Goal: Task Accomplishment & Management: Manage account settings

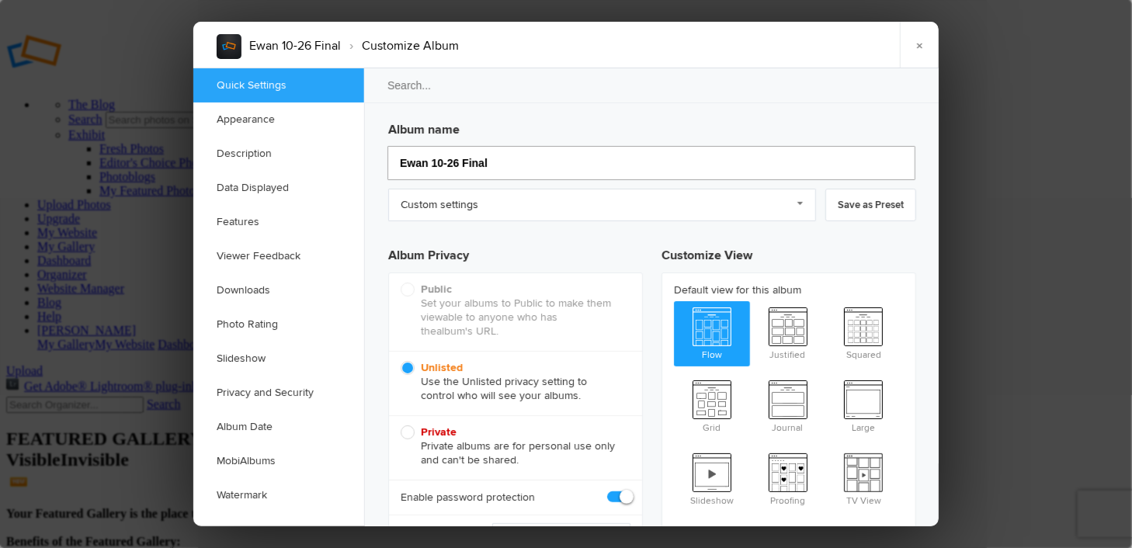
click at [516, 165] on input "Ewan 10-26 Final" at bounding box center [652, 163] width 528 height 34
type input "Ewan 10-26 F"
type input "Ewan 10-26 P"
type input "Ewan 10-26"
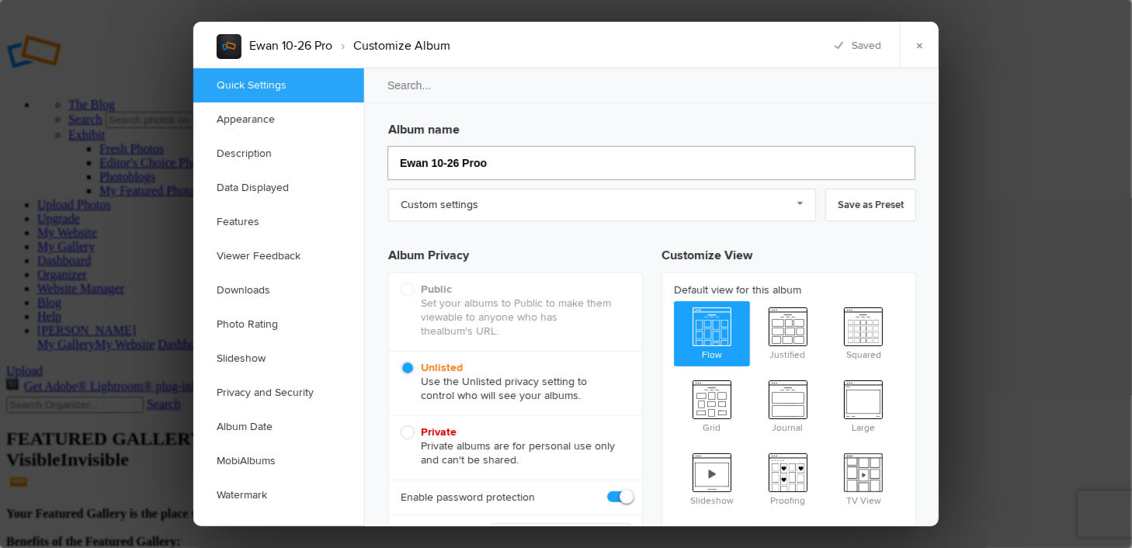
type input "Ewan 10-26 Proof"
click at [806, 204] on link "Custom settings" at bounding box center [602, 205] width 428 height 33
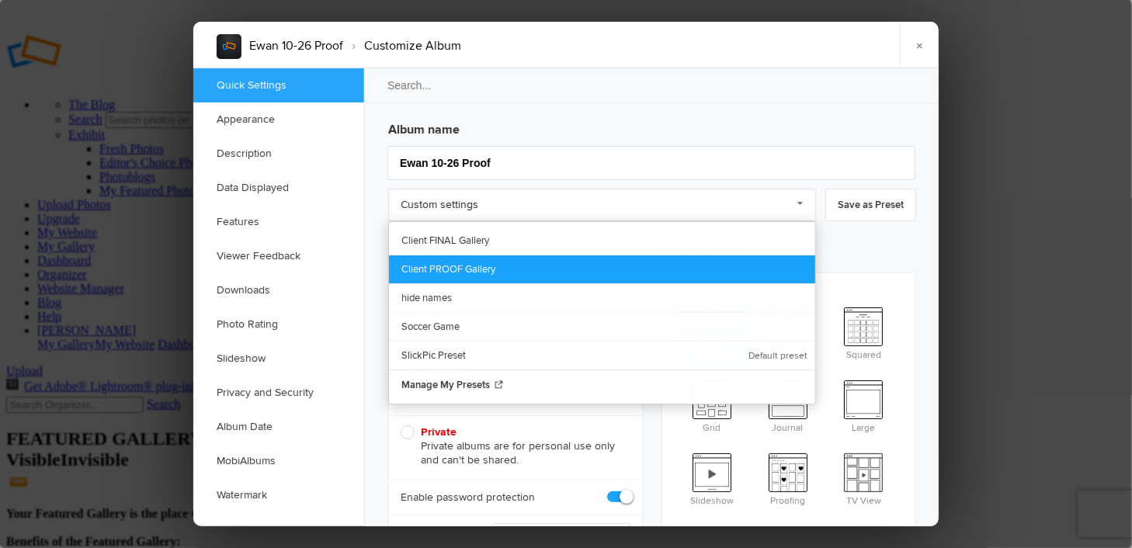
click at [447, 270] on link "Client PROOF Gallery" at bounding box center [602, 269] width 426 height 29
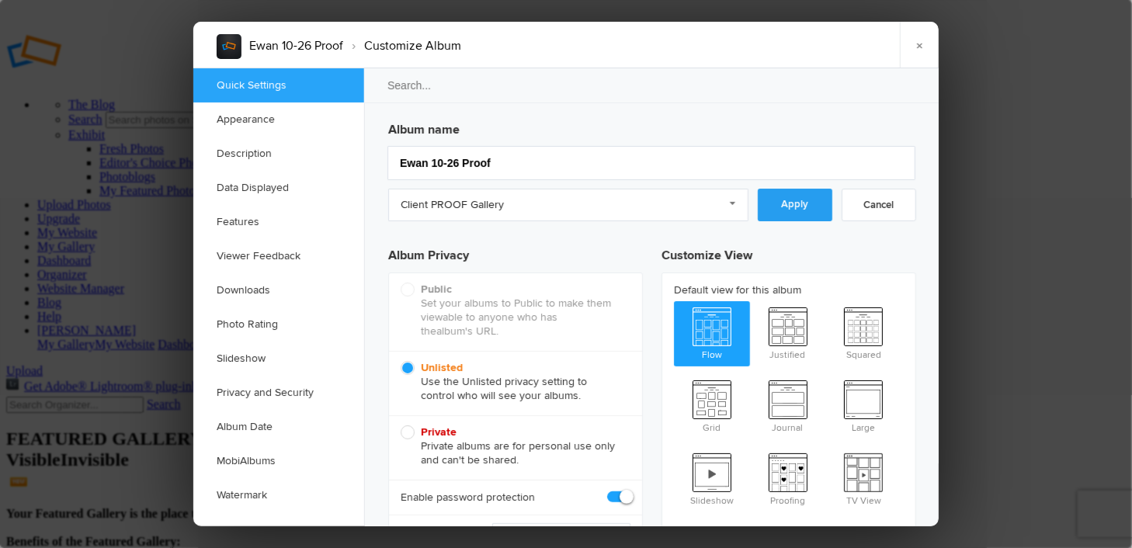
click at [788, 207] on link "Apply" at bounding box center [795, 205] width 75 height 33
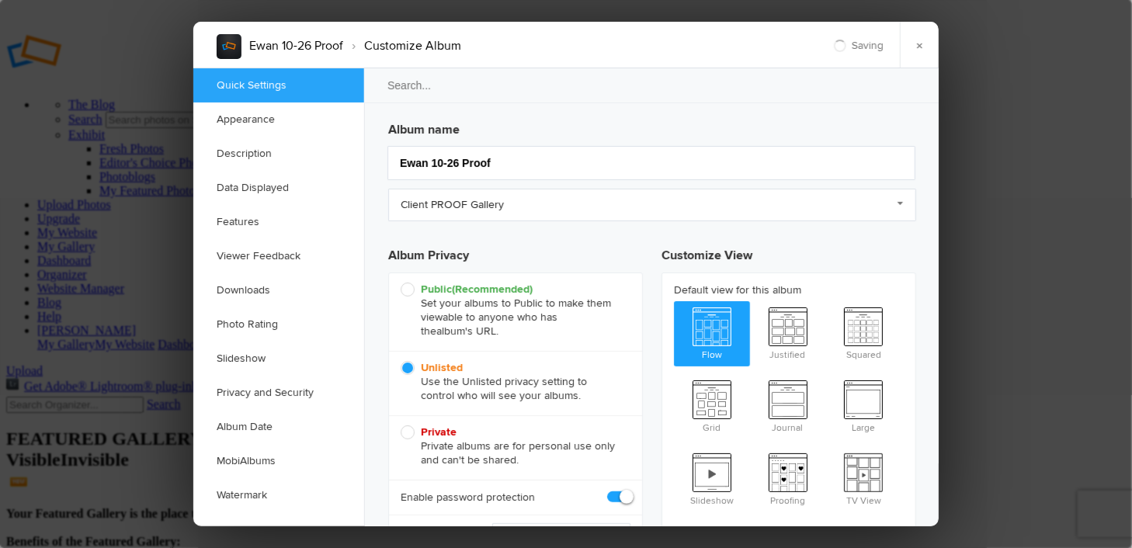
checkbox input "true"
checkbox input "false"
drag, startPoint x: 681, startPoint y: 41, endPoint x: 693, endPoint y: 29, distance: 17.0
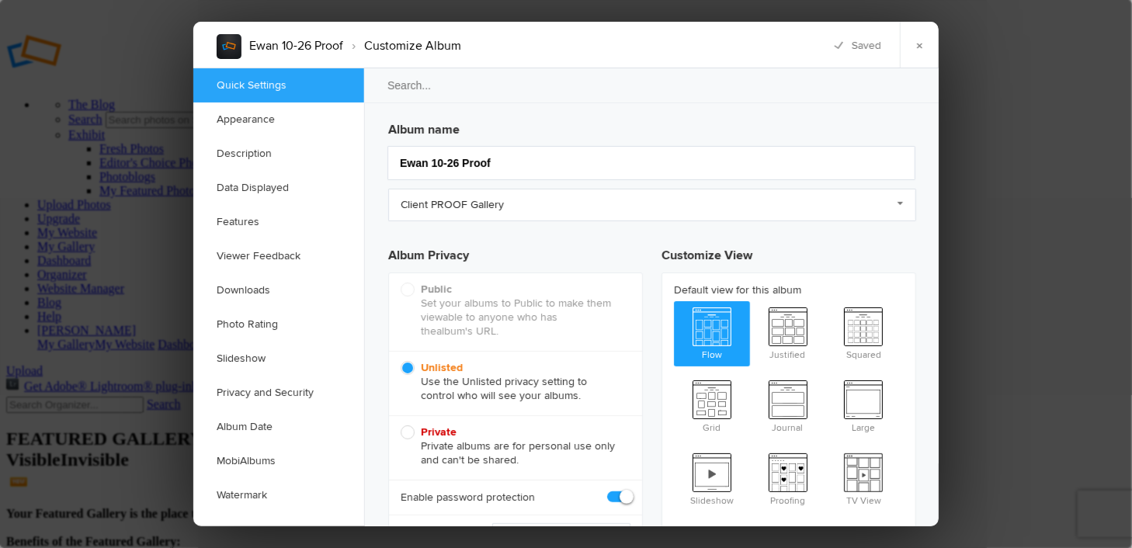
click at [693, 29] on div "Ewan 10-26 Proof › Customize Album × Saving Saved" at bounding box center [566, 45] width 746 height 47
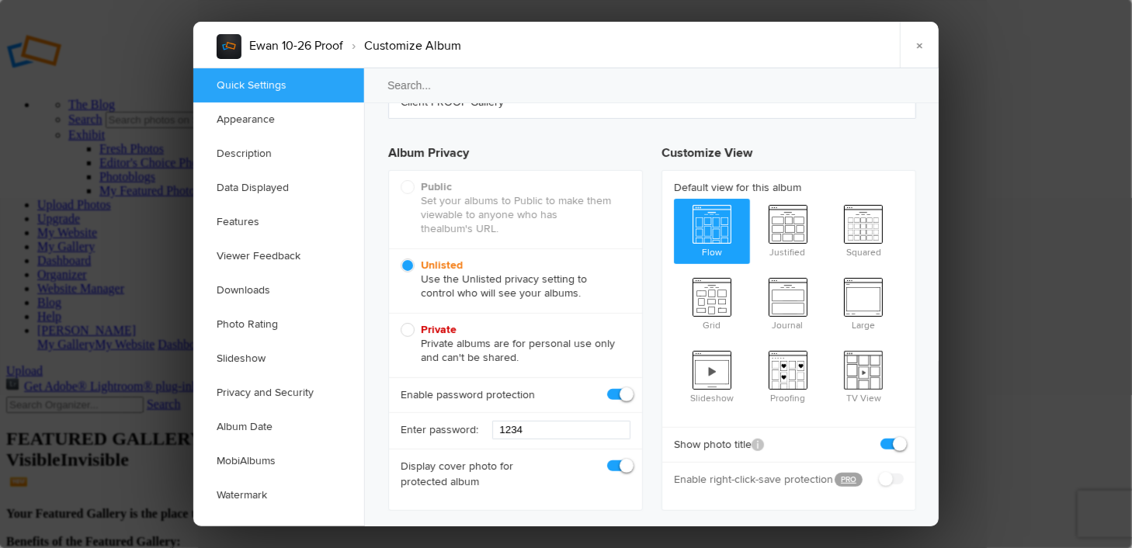
scroll to position [155, 0]
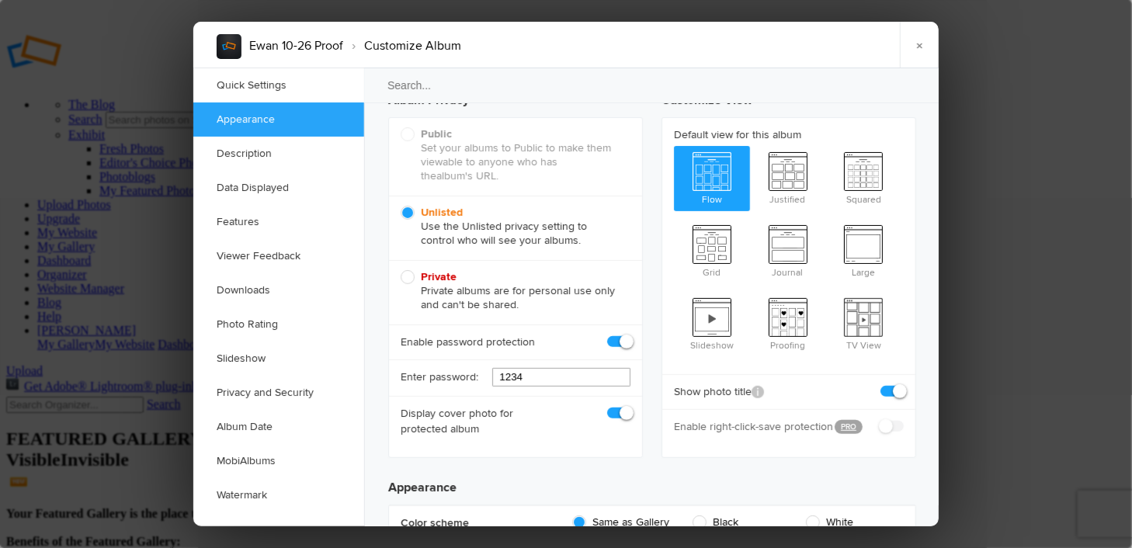
drag, startPoint x: 545, startPoint y: 374, endPoint x: 447, endPoint y: 385, distance: 99.2
click at [447, 385] on div "Enter password: 1234" at bounding box center [515, 378] width 253 height 37
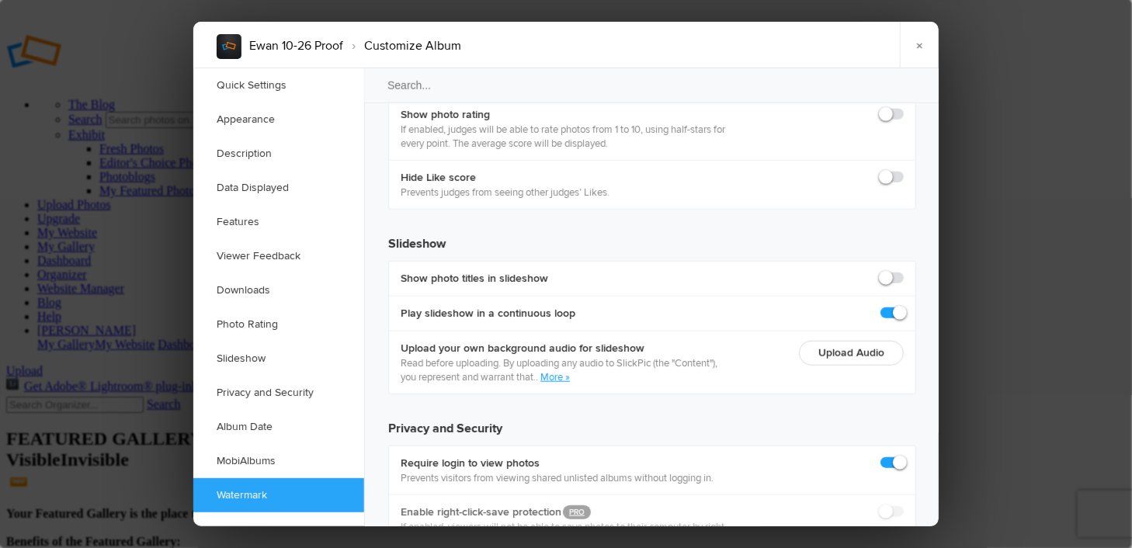
scroll to position [3449, 0]
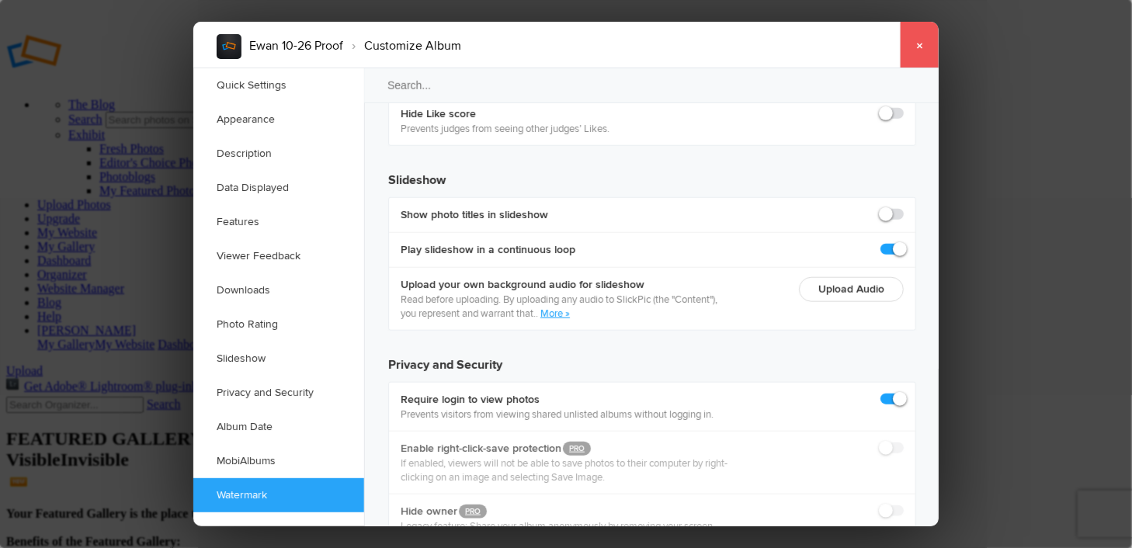
type input "Ewan2026"
click at [916, 45] on link "×" at bounding box center [919, 45] width 39 height 47
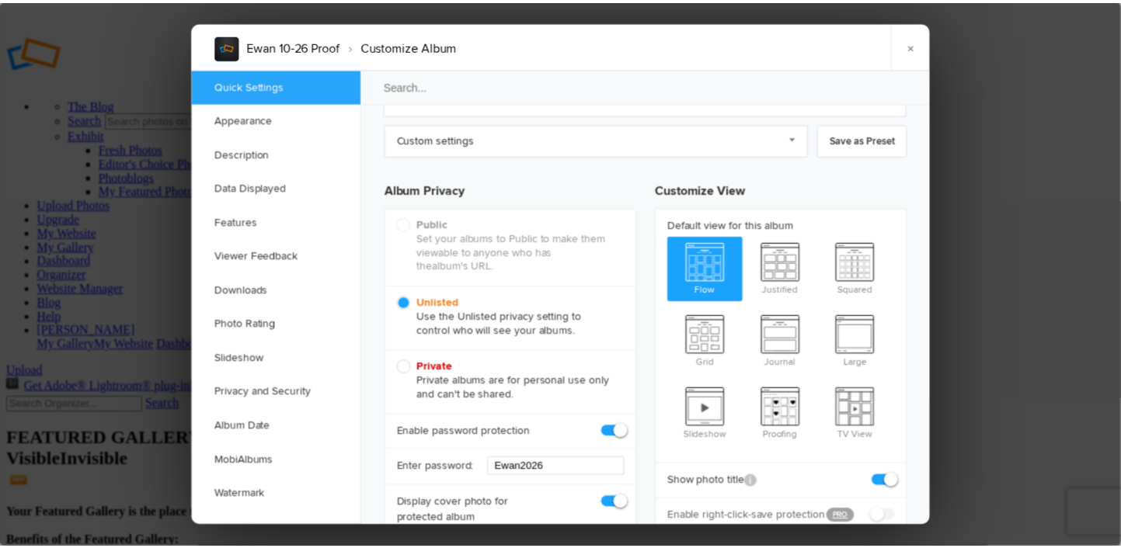
scroll to position [233, 0]
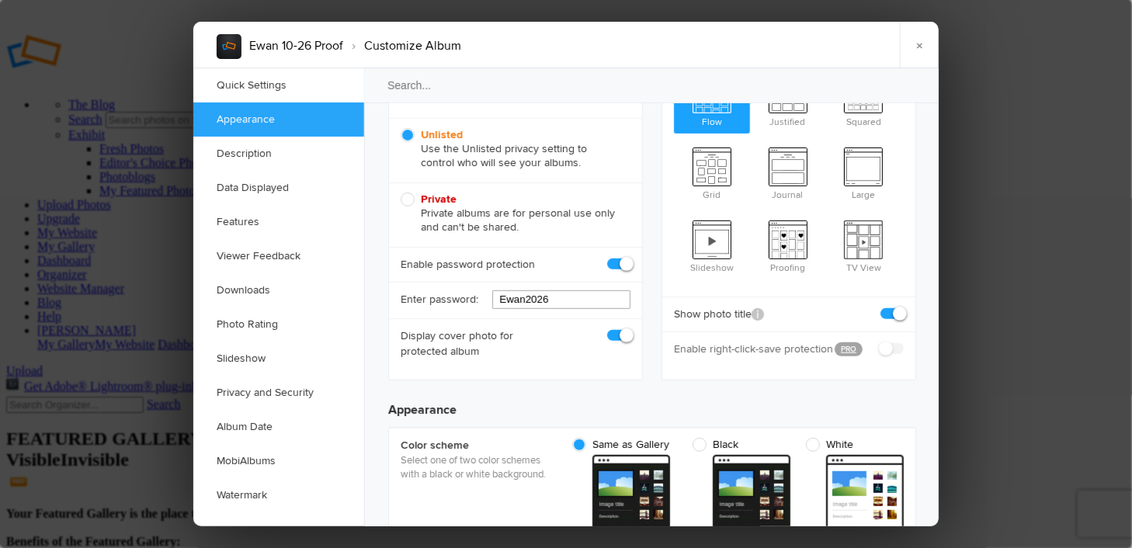
drag, startPoint x: 573, startPoint y: 294, endPoint x: 407, endPoint y: 304, distance: 166.5
click at [407, 304] on div "Enter password: Ewan2026" at bounding box center [515, 300] width 253 height 37
paste input "kenobi"
type input "k"
type input "8675309"
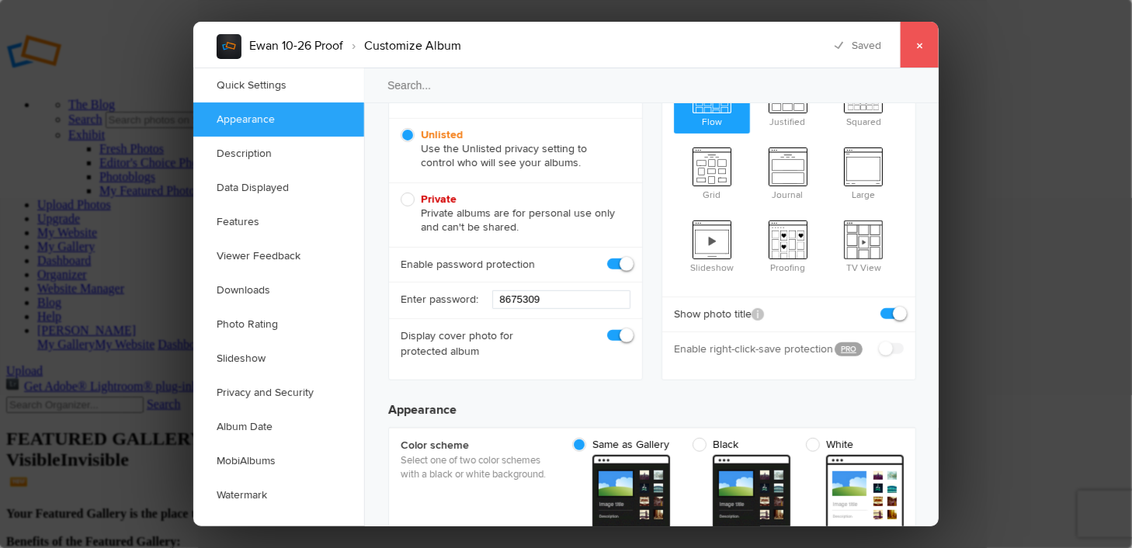
click at [923, 46] on link "×" at bounding box center [919, 45] width 39 height 47
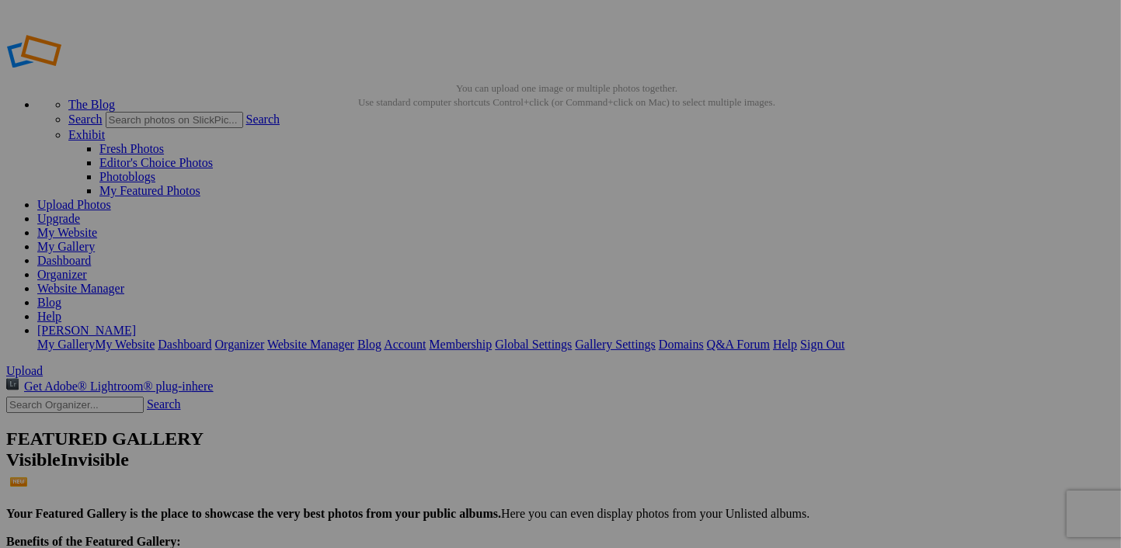
click at [91, 254] on link "Dashboard" at bounding box center [64, 260] width 54 height 13
